Goal: Transaction & Acquisition: Purchase product/service

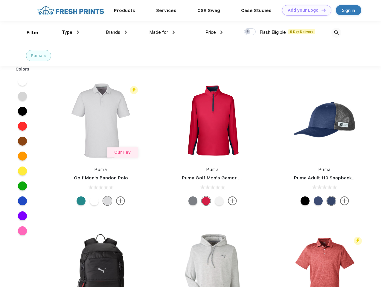
click at [305, 10] on link "Add your Logo Design Tool" at bounding box center [306, 10] width 49 height 10
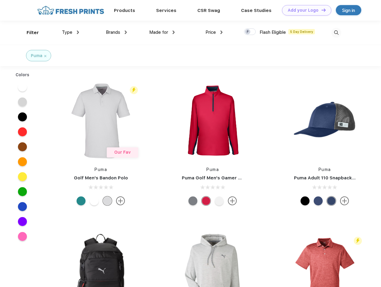
click at [0, 0] on div "Design Tool" at bounding box center [0, 0] width 0 height 0
click at [321, 10] on link "Add your Logo Design Tool" at bounding box center [306, 10] width 49 height 10
click at [29, 33] on div "Filter" at bounding box center [33, 32] width 12 height 7
click at [71, 32] on span "Type" at bounding box center [67, 32] width 10 height 5
click at [116, 32] on span "Brands" at bounding box center [113, 32] width 14 height 5
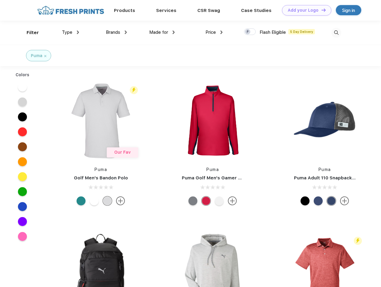
click at [162, 32] on span "Made for" at bounding box center [158, 32] width 19 height 5
click at [214, 32] on span "Price" at bounding box center [211, 32] width 10 height 5
click at [250, 32] on div at bounding box center [250, 31] width 12 height 7
click at [248, 32] on input "checkbox" at bounding box center [246, 30] width 4 height 4
click at [337, 33] on img at bounding box center [337, 33] width 10 height 10
